Goal: Task Accomplishment & Management: Manage account settings

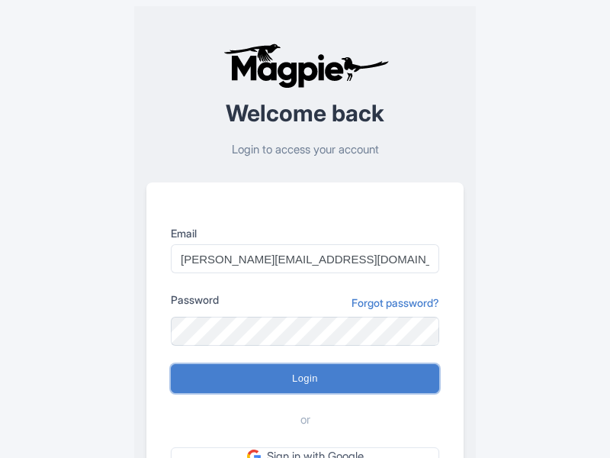
click at [305, 378] on input "Login" at bounding box center [305, 378] width 269 height 29
type input "Logging in..."
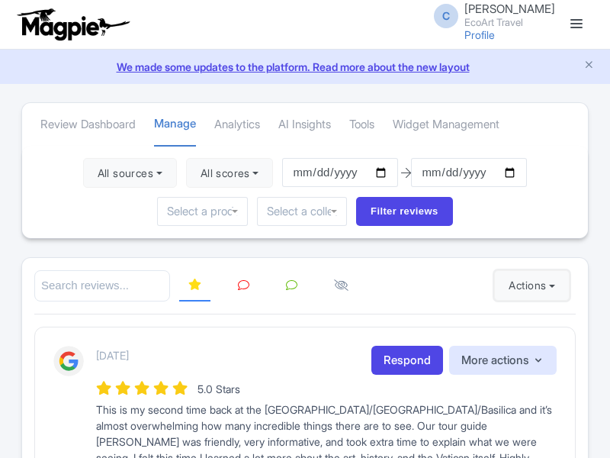
click at [529, 285] on button "Actions" at bounding box center [532, 285] width 76 height 31
click at [0, 0] on link "Import new reviews" at bounding box center [0, 0] width 0 height 0
